Goal: Task Accomplishment & Management: Manage account settings

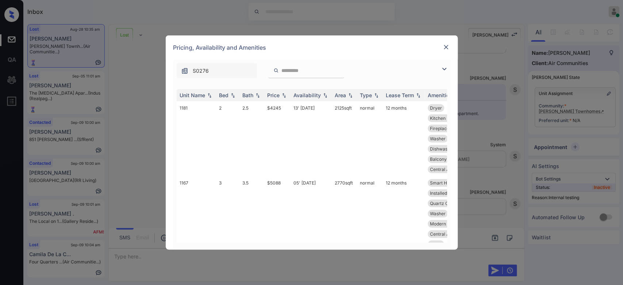
click at [446, 49] on img at bounding box center [446, 46] width 7 height 7
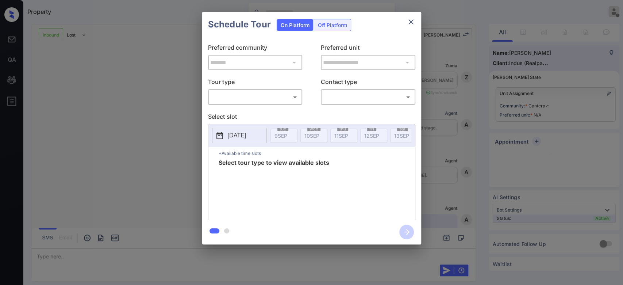
scroll to position [214, 0]
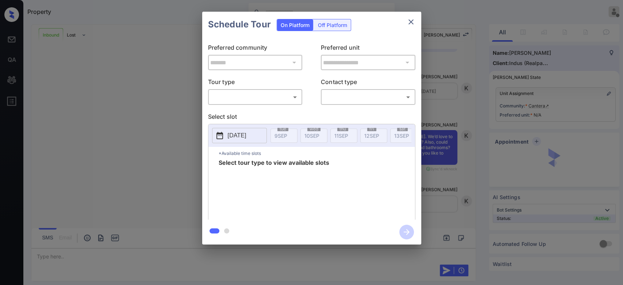
click at [278, 98] on body "Property Mukesh Offline Set yourself online Set yourself on break Profile Switc…" at bounding box center [311, 142] width 623 height 285
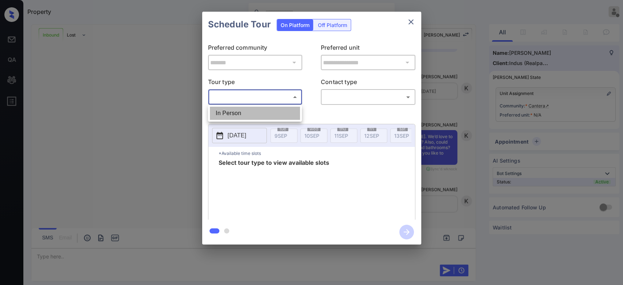
click at [251, 112] on li "In Person" at bounding box center [255, 113] width 90 height 13
type input "********"
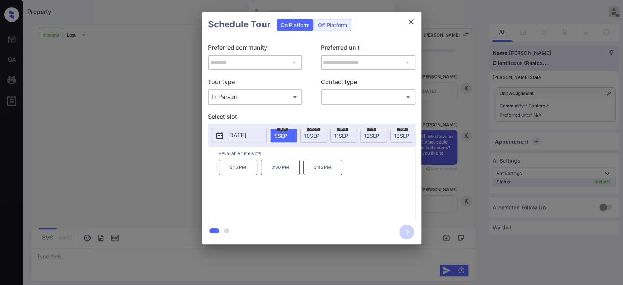
click at [475, 49] on div "**********" at bounding box center [311, 128] width 623 height 256
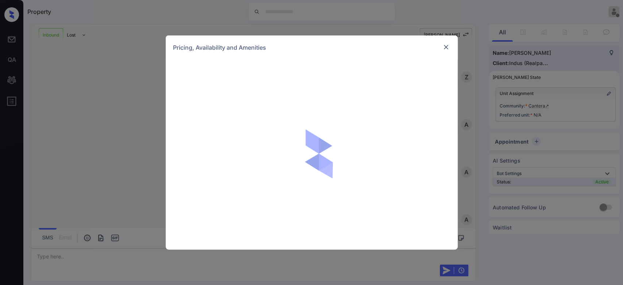
scroll to position [214, 0]
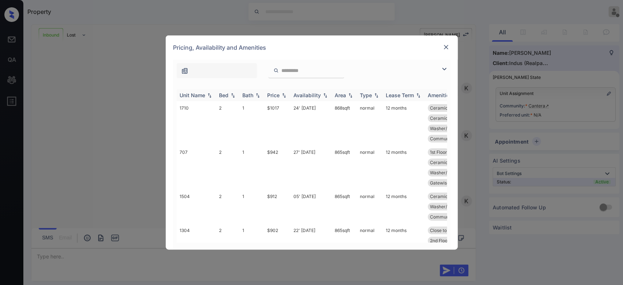
click at [278, 98] on div "Price" at bounding box center [273, 95] width 12 height 6
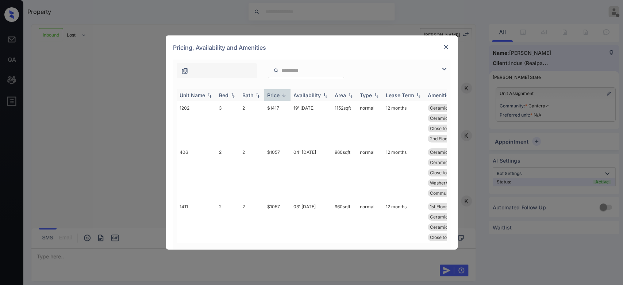
click at [278, 98] on div "Price" at bounding box center [273, 95] width 12 height 6
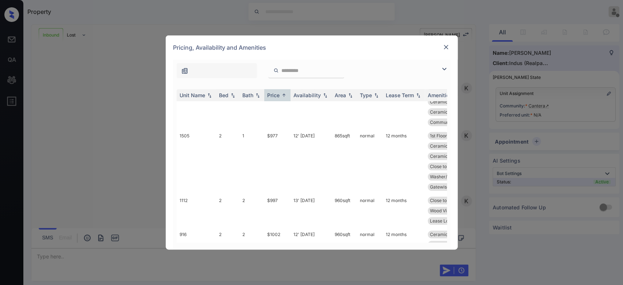
scroll to position [308, 0]
click at [276, 203] on td "$997" at bounding box center [277, 211] width 26 height 34
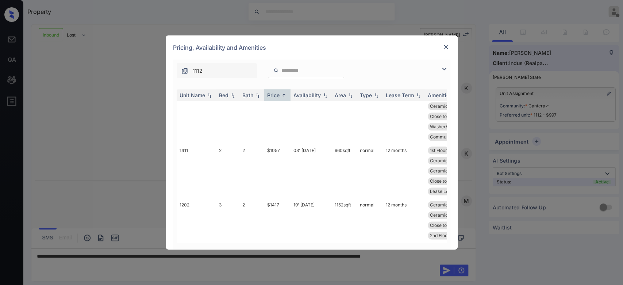
scroll to position [631, 0]
click at [449, 45] on img at bounding box center [446, 46] width 7 height 7
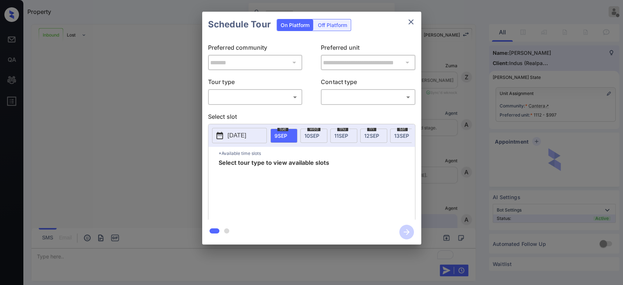
scroll to position [262, 0]
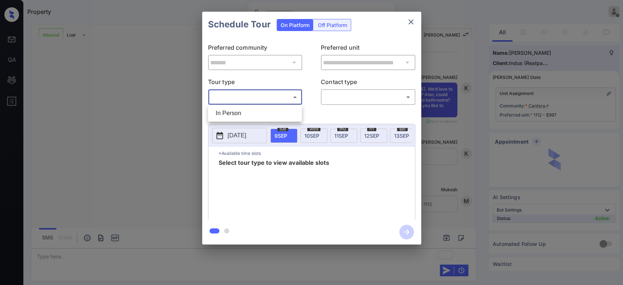
click at [290, 98] on body "Property Mukesh Offline Set yourself online Set yourself on break Profile Switc…" at bounding box center [311, 142] width 623 height 285
click at [253, 108] on li "In Person" at bounding box center [255, 113] width 90 height 13
type input "********"
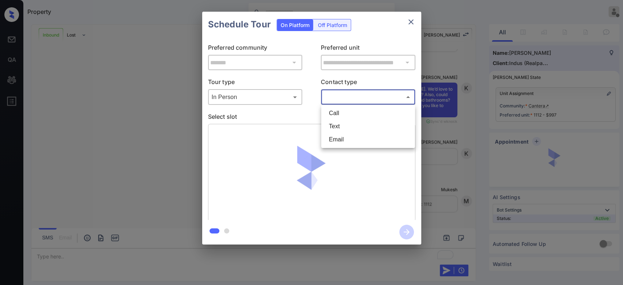
click at [337, 95] on body "Property Mukesh Offline Set yourself online Set yourself on break Profile Switc…" at bounding box center [311, 142] width 623 height 285
click at [345, 131] on li "Text" at bounding box center [368, 126] width 90 height 13
type input "****"
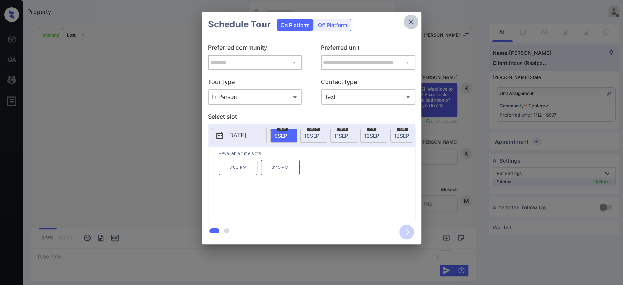
click at [405, 23] on button "close" at bounding box center [411, 22] width 15 height 15
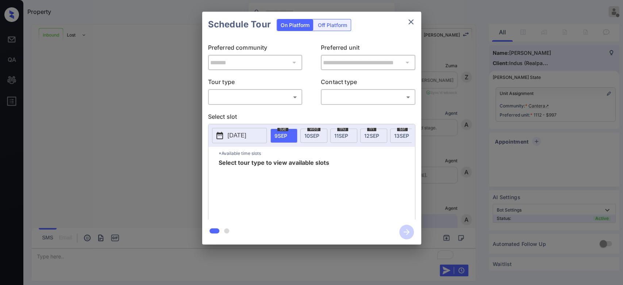
scroll to position [262, 0]
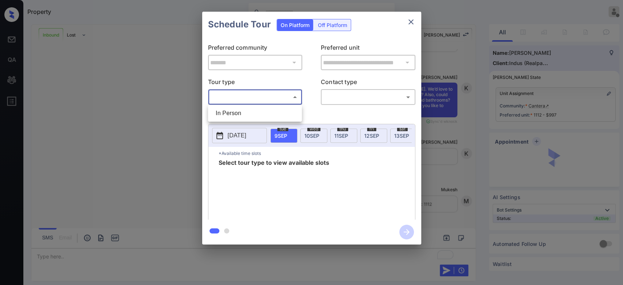
click at [287, 100] on body "Property Mukesh Offline Set yourself online Set yourself on break Profile Switc…" at bounding box center [311, 142] width 623 height 285
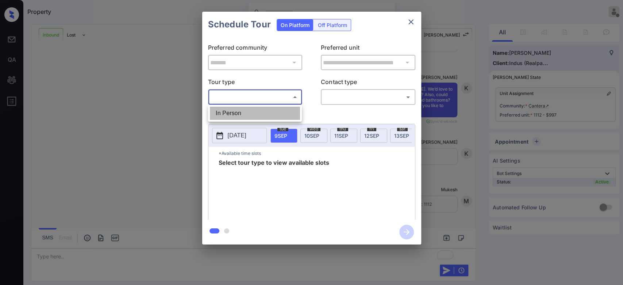
click at [251, 111] on li "In Person" at bounding box center [255, 113] width 90 height 13
type input "********"
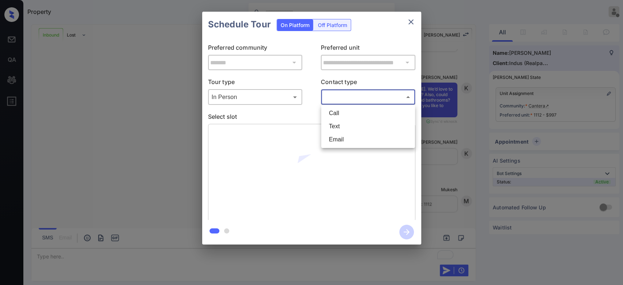
drag, startPoint x: 346, startPoint y: 94, endPoint x: 342, endPoint y: 129, distance: 34.9
click at [342, 129] on body "Property Mukesh Offline Set yourself online Set yourself on break Profile Switc…" at bounding box center [311, 142] width 623 height 285
click at [342, 129] on li "Text" at bounding box center [368, 126] width 90 height 13
type input "****"
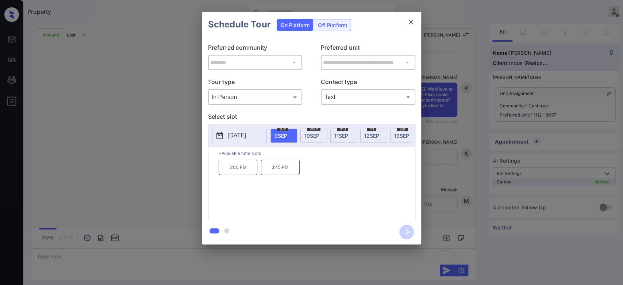
click at [313, 137] on span "10 SEP" at bounding box center [312, 136] width 15 height 6
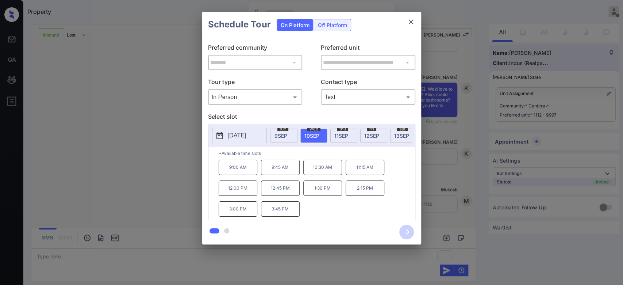
click at [346, 128] on span "thu" at bounding box center [342, 129] width 11 height 4
click at [371, 135] on span "12 SEP" at bounding box center [371, 136] width 15 height 6
click at [248, 141] on button "2025-09-12" at bounding box center [239, 135] width 55 height 15
click at [411, 24] on icon "close" at bounding box center [411, 22] width 9 height 9
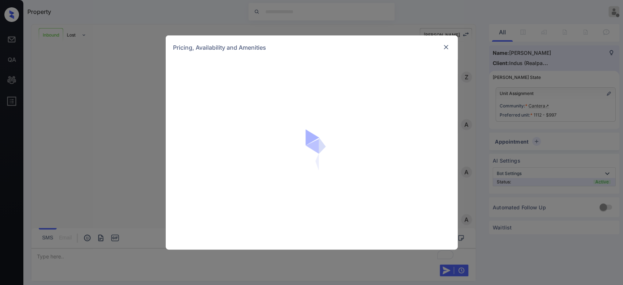
scroll to position [262, 0]
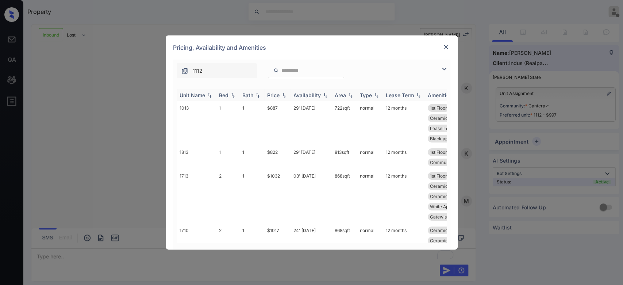
click at [279, 98] on div "Price" at bounding box center [273, 95] width 12 height 6
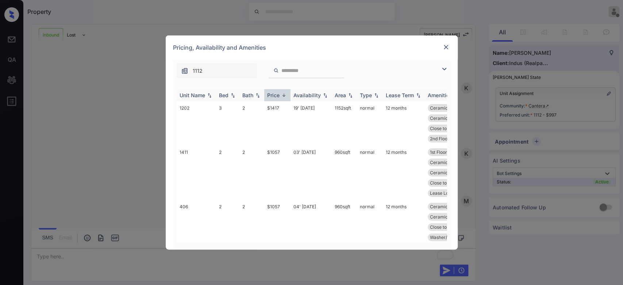
click at [279, 98] on div "Price" at bounding box center [273, 95] width 12 height 6
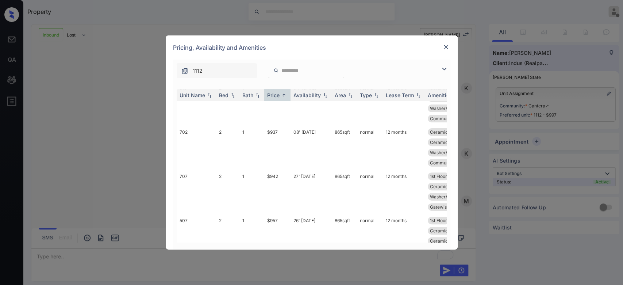
scroll to position [190, 0]
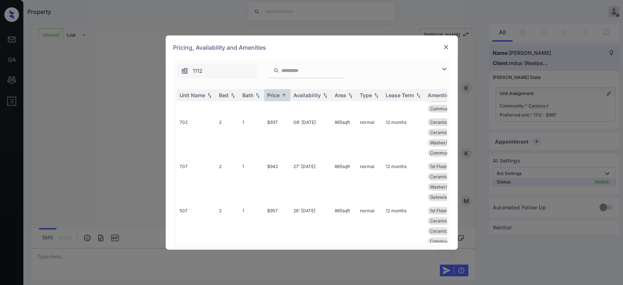
click at [447, 49] on img at bounding box center [446, 46] width 7 height 7
